Goal: Entertainment & Leisure: Consume media (video, audio)

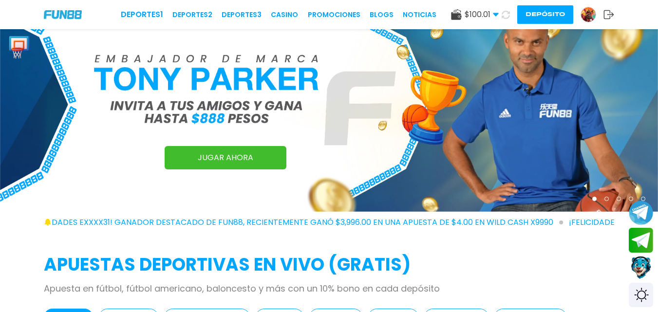
scroll to position [29, 0]
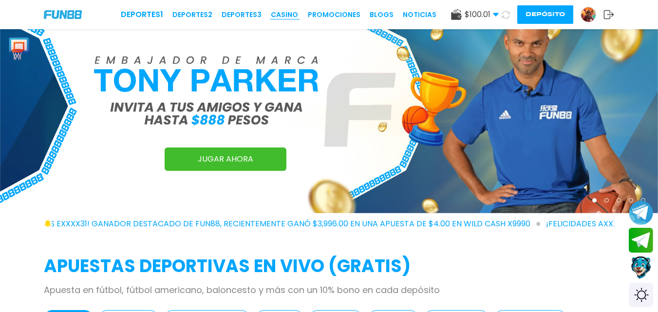
click at [280, 13] on link "CASINO" at bounding box center [284, 15] width 27 height 10
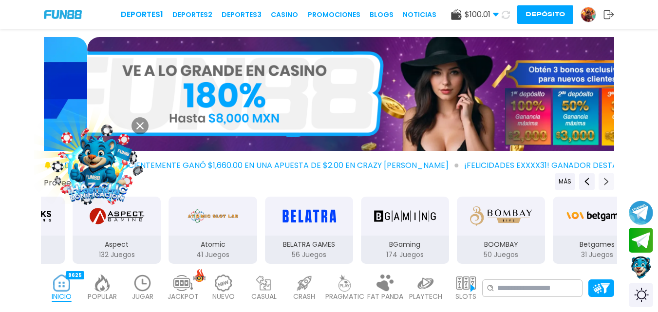
click at [612, 182] on button "Next providers" at bounding box center [606, 181] width 16 height 17
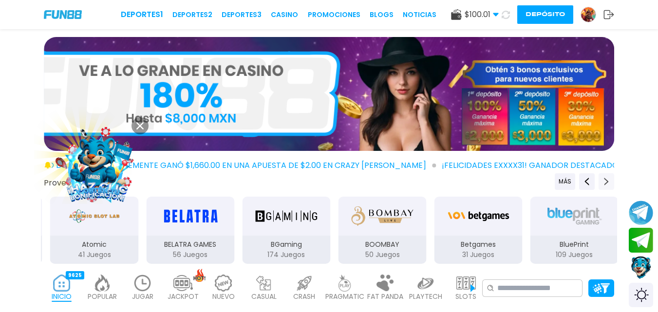
click at [605, 178] on icon "Next providers" at bounding box center [606, 182] width 8 height 8
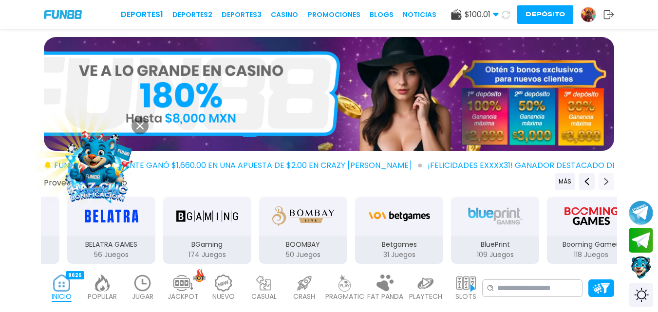
click at [606, 179] on icon "Next providers" at bounding box center [606, 182] width 8 height 8
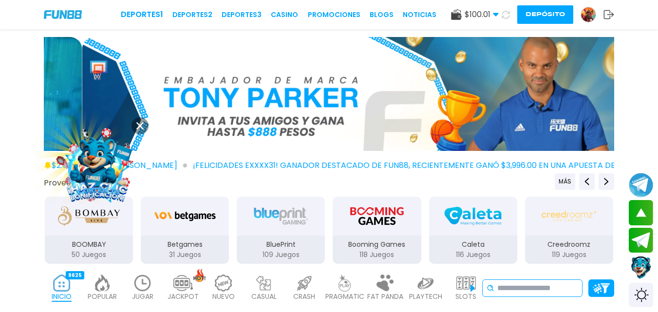
click at [526, 292] on input at bounding box center [537, 288] width 81 height 12
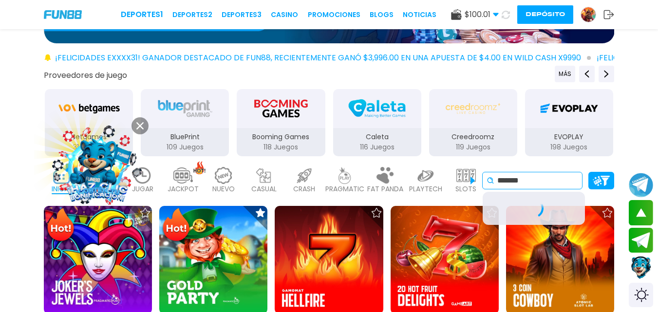
scroll to position [109, 0]
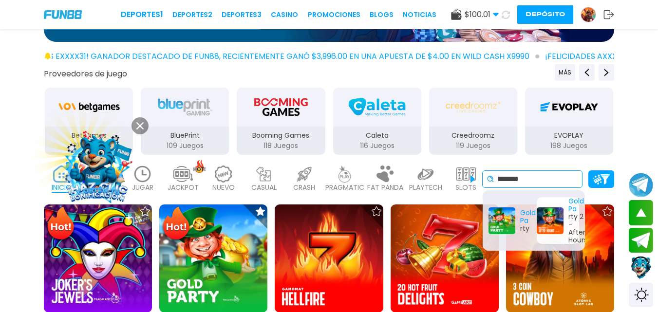
type input "*******"
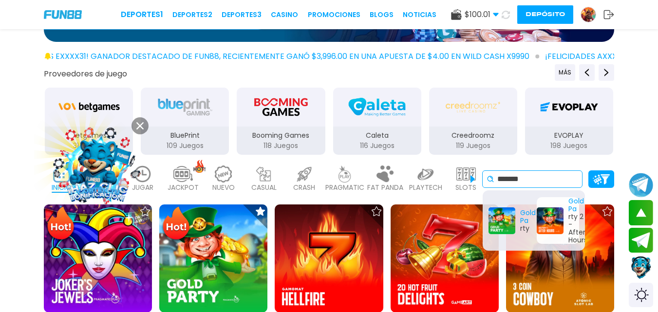
click at [556, 240] on div "Gold Pa rty 2 - After Hours" at bounding box center [557, 220] width 42 height 47
